Goal: Task Accomplishment & Management: Complete application form

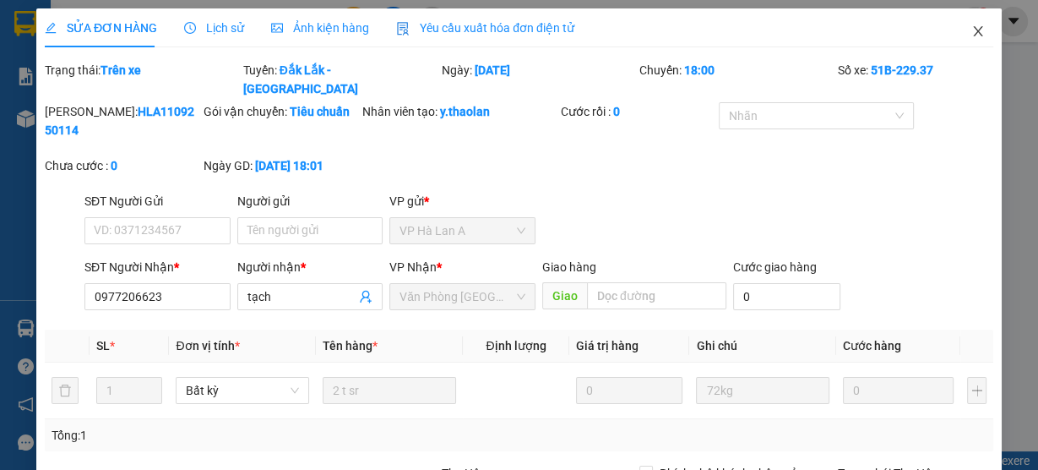
click at [956, 29] on span "Close" at bounding box center [978, 31] width 47 height 47
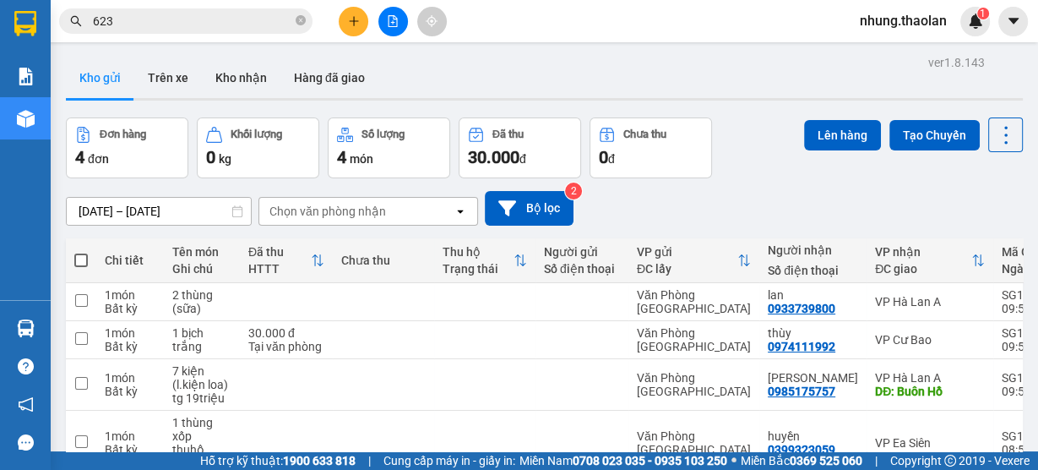
click at [357, 28] on button at bounding box center [354, 22] width 30 height 30
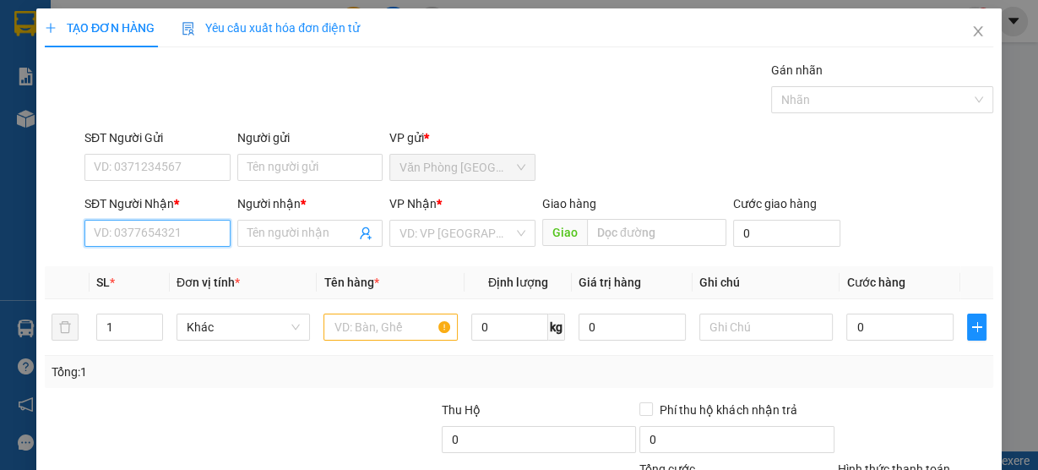
click at [128, 232] on input "SĐT Người Nhận *" at bounding box center [157, 233] width 146 height 27
type input "8"
drag, startPoint x: 198, startPoint y: 270, endPoint x: 261, endPoint y: 282, distance: 64.6
click at [199, 270] on div "0933148488 - trang nhỏ" at bounding box center [158, 266] width 128 height 19
type input "0933148488"
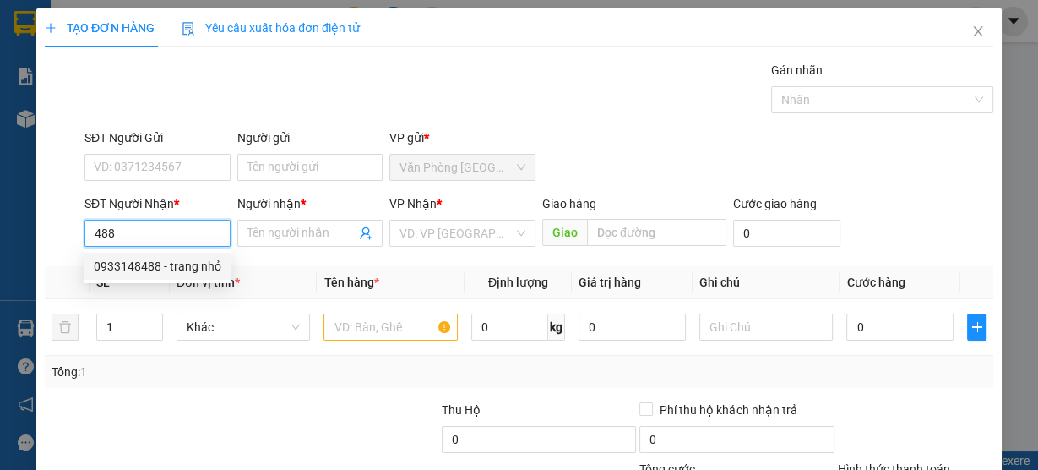
type input "trang nhỏ"
type input "Buôn Hồ"
type input "0933148488"
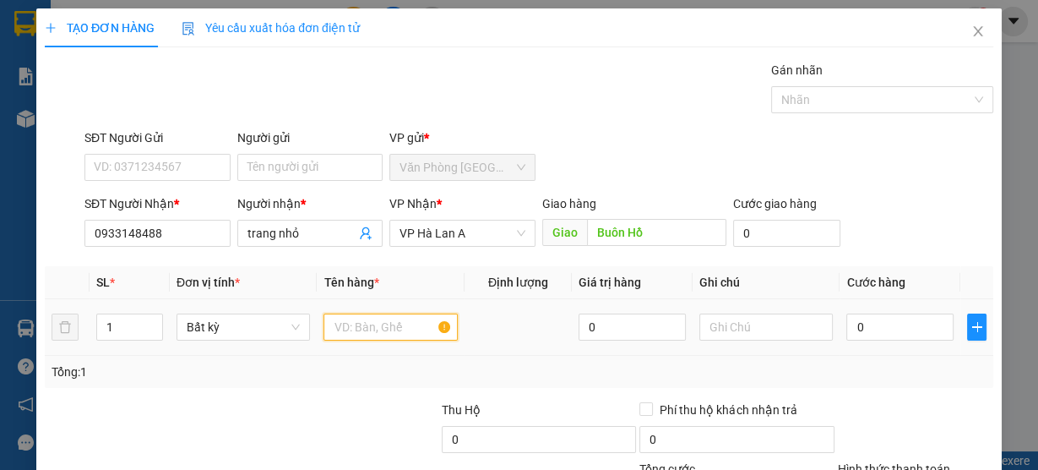
click at [396, 334] on input "text" at bounding box center [391, 326] width 134 height 27
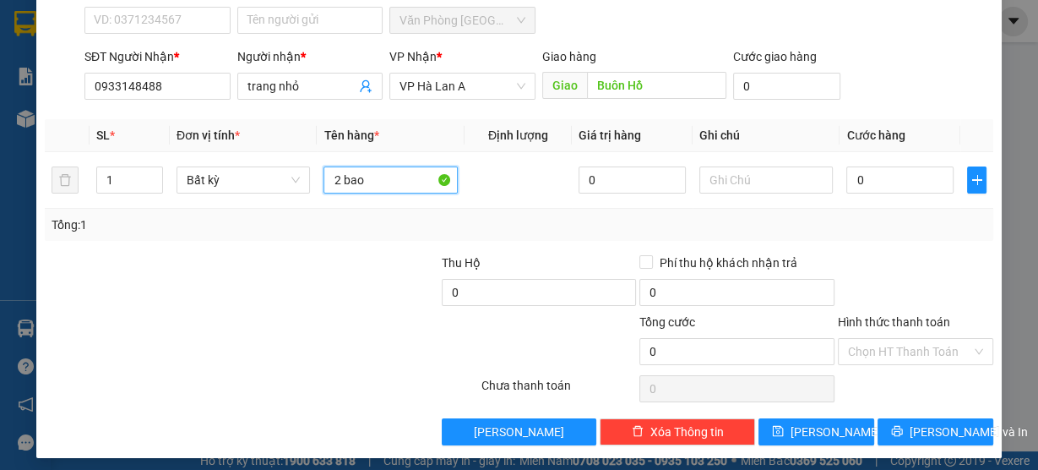
scroll to position [153, 0]
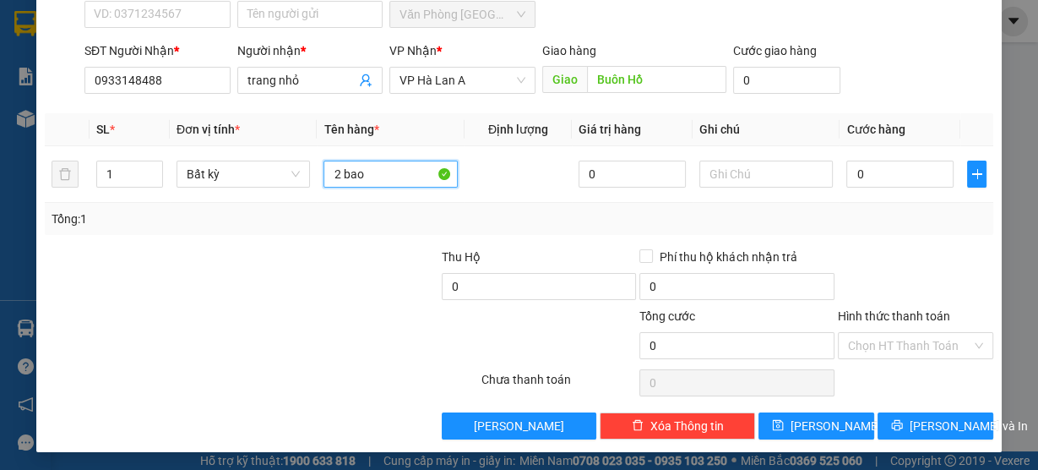
type input "2 bao"
click at [943, 406] on div "Transit Pickup Surcharge Ids Transit Deliver Surcharge Ids Transit Deliver Surc…" at bounding box center [519, 173] width 949 height 531
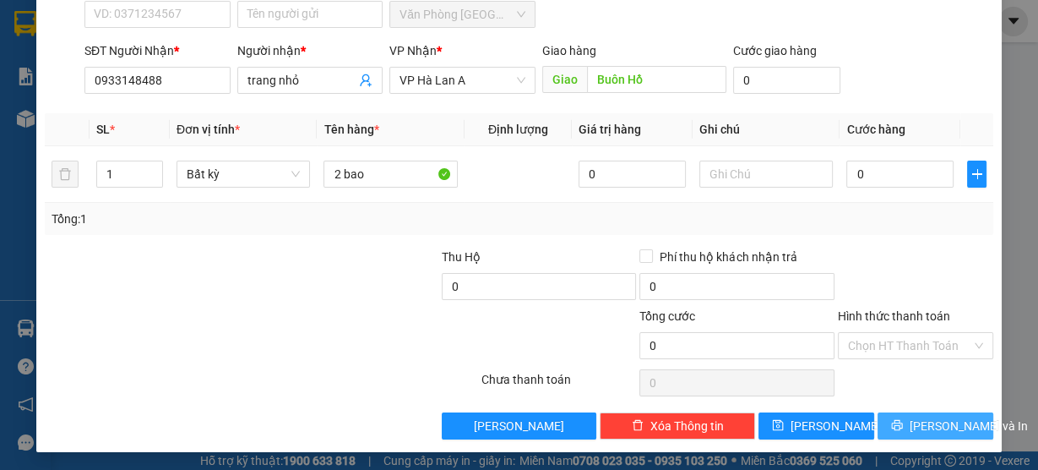
click at [940, 417] on span "[PERSON_NAME] và In" at bounding box center [969, 426] width 118 height 19
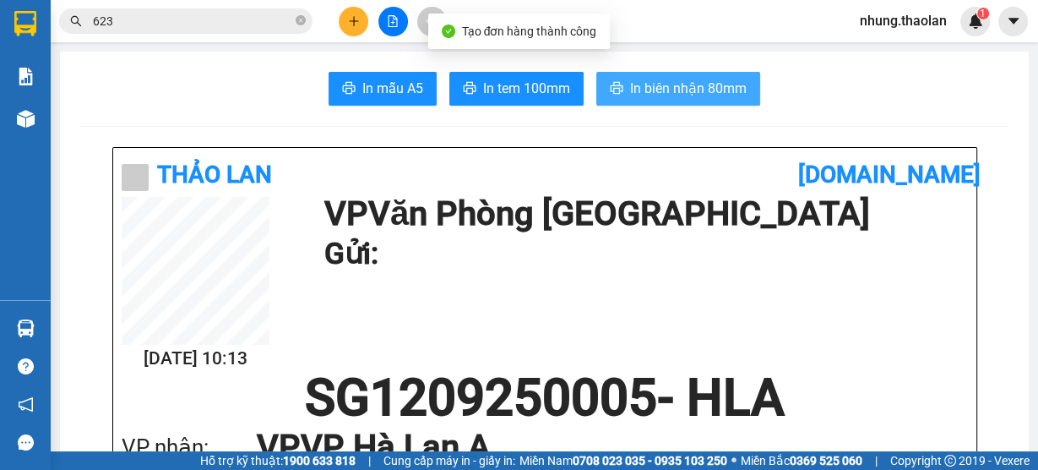
click at [678, 100] on button "In biên nhận 80mm" at bounding box center [678, 89] width 164 height 34
